Goal: Obtain resource: Download file/media

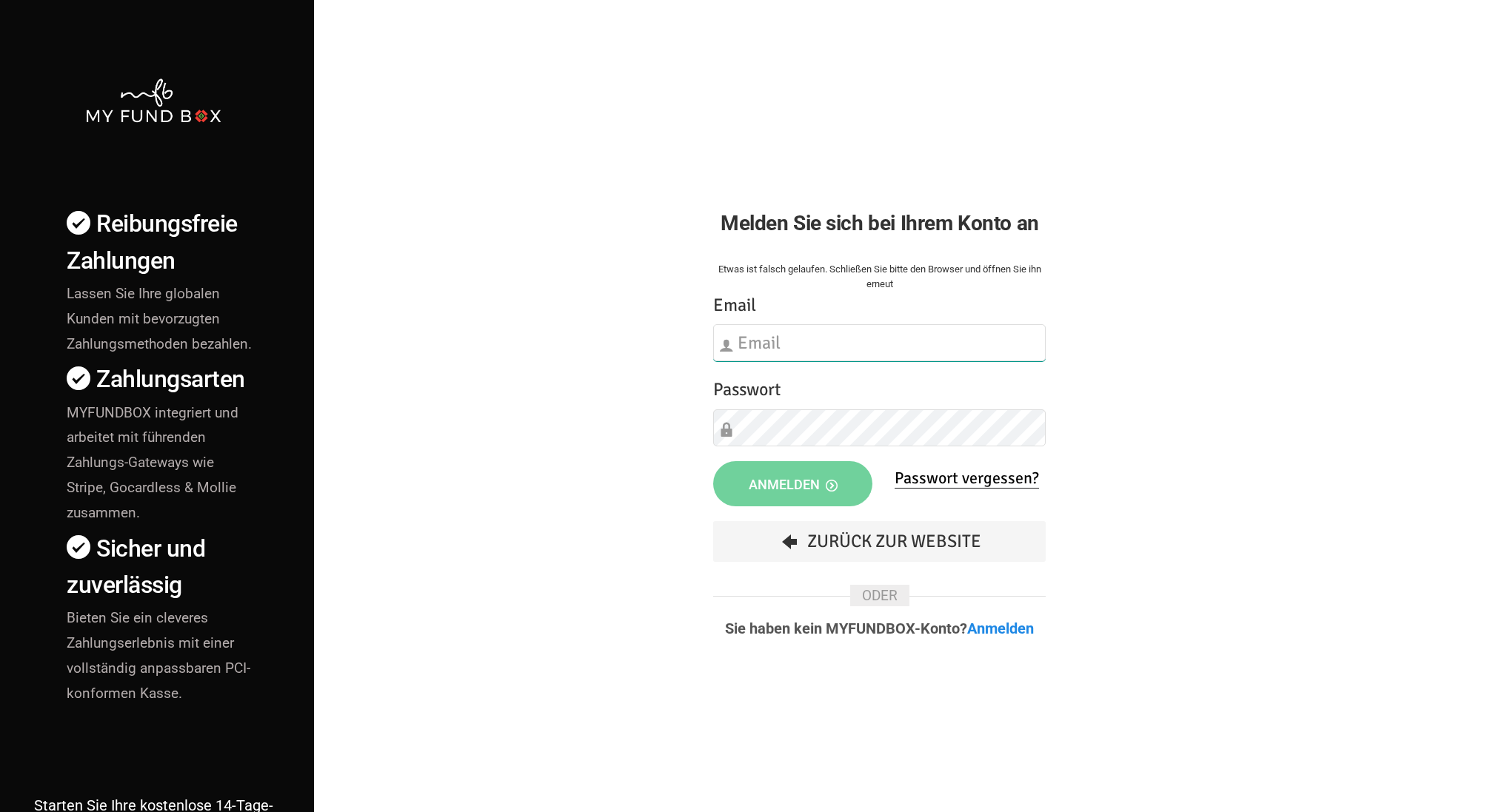
click at [716, 336] on input "text" at bounding box center [880, 343] width 333 height 37
click at [1016, 351] on input "text" at bounding box center [880, 343] width 333 height 37
click at [1030, 333] on input "text" at bounding box center [880, 343] width 333 height 37
type input "[EMAIL_ADDRESS][DOMAIN_NAME]"
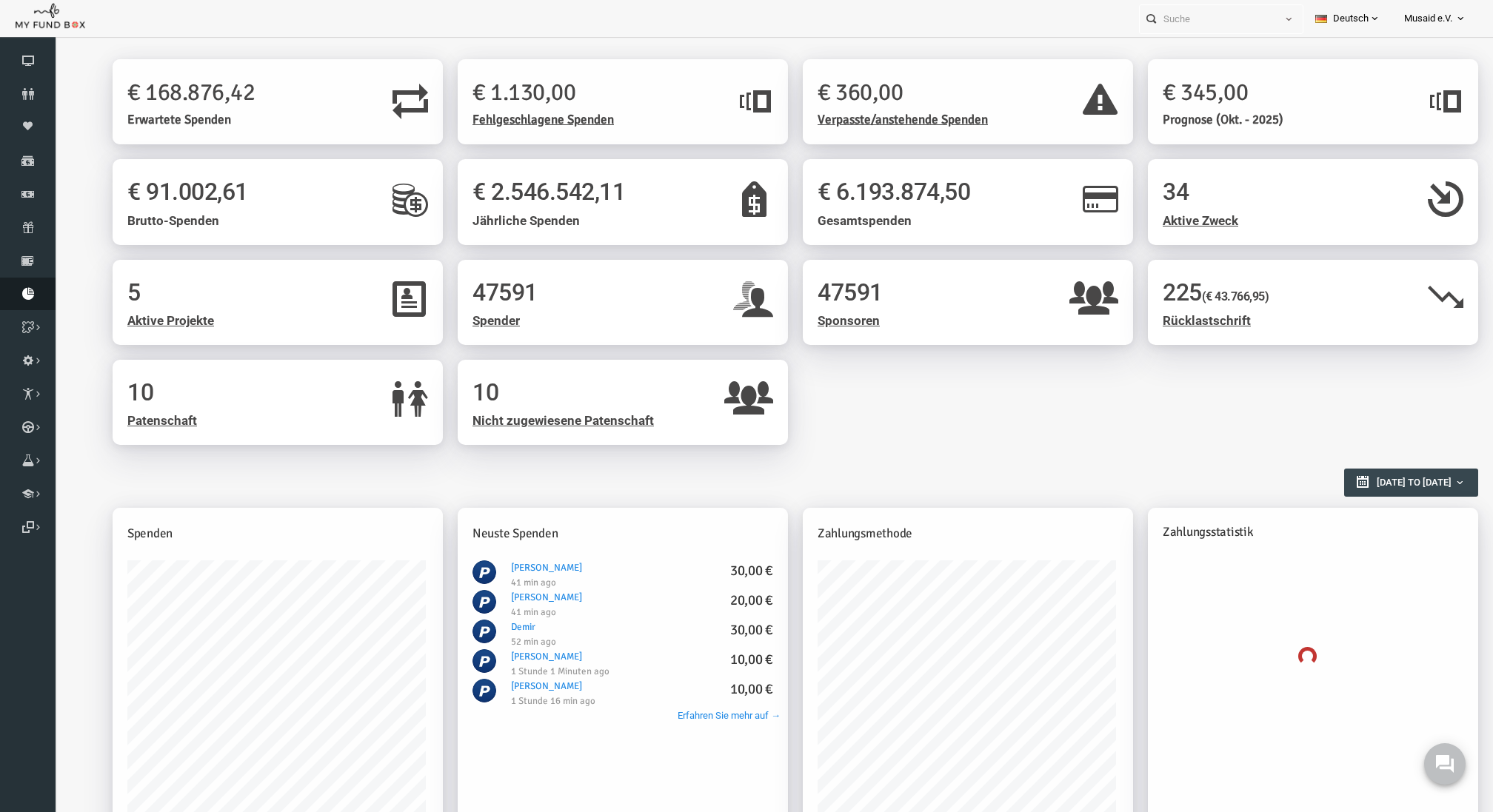
click at [35, 304] on link "Berichte herunterladen" at bounding box center [27, 293] width 56 height 32
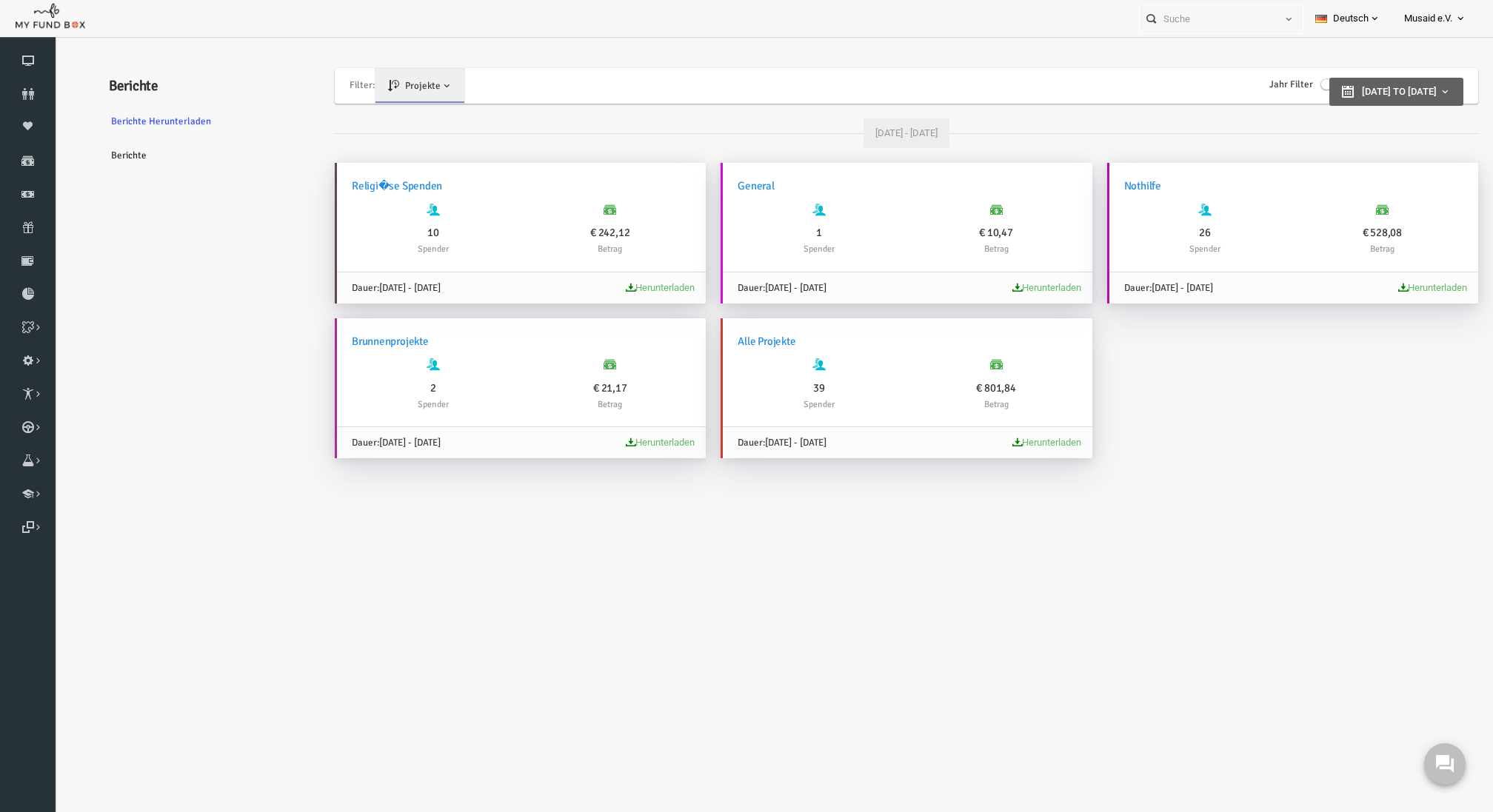
type input "[DATE]"
click at [1337, 87] on span "[DATE] to [DATE]" at bounding box center [1371, 91] width 75 height 11
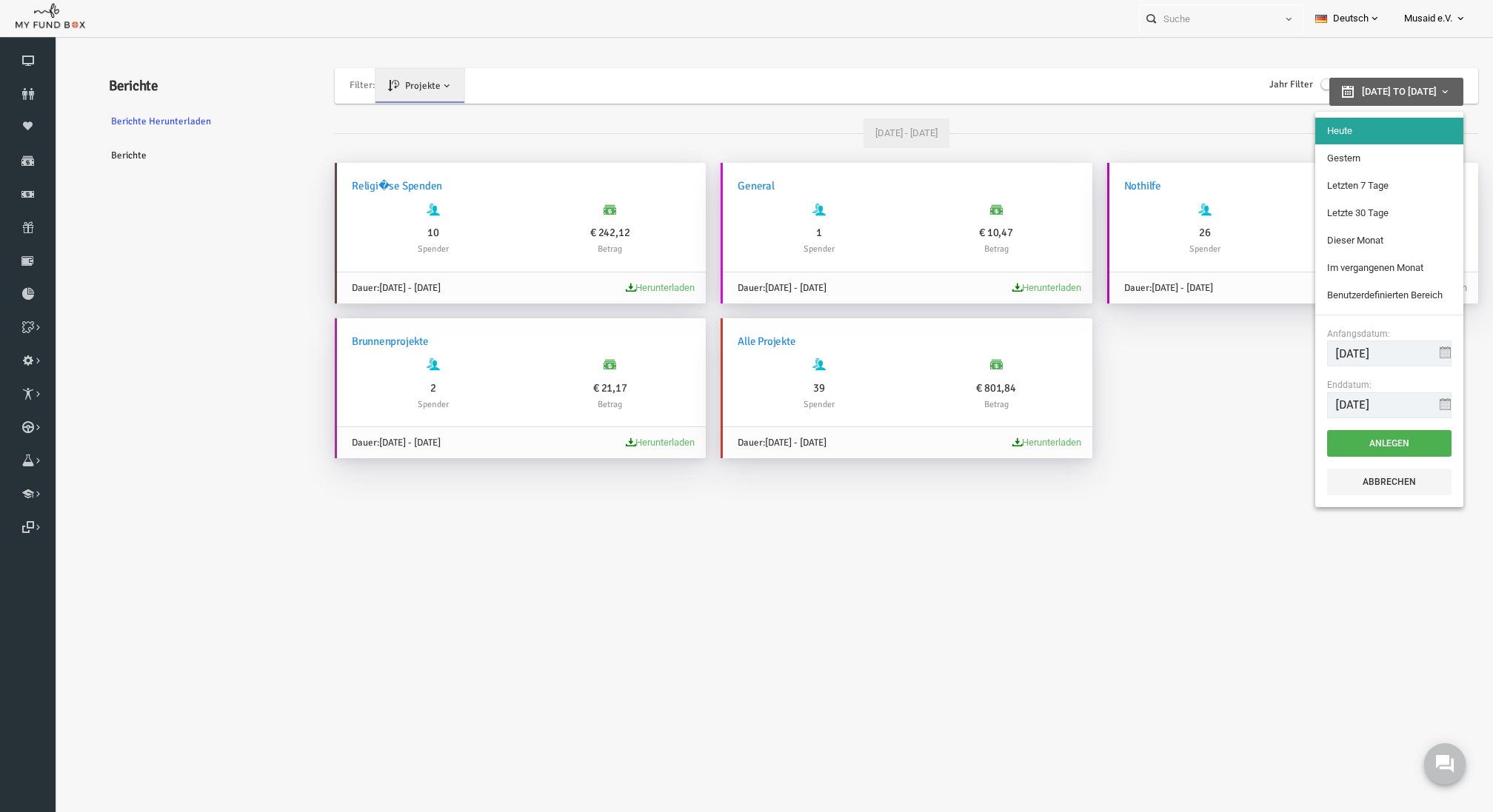
type input "[DATE]"
click at [1318, 148] on li "Gestern" at bounding box center [1361, 158] width 148 height 26
